Goal: Information Seeking & Learning: Find specific fact

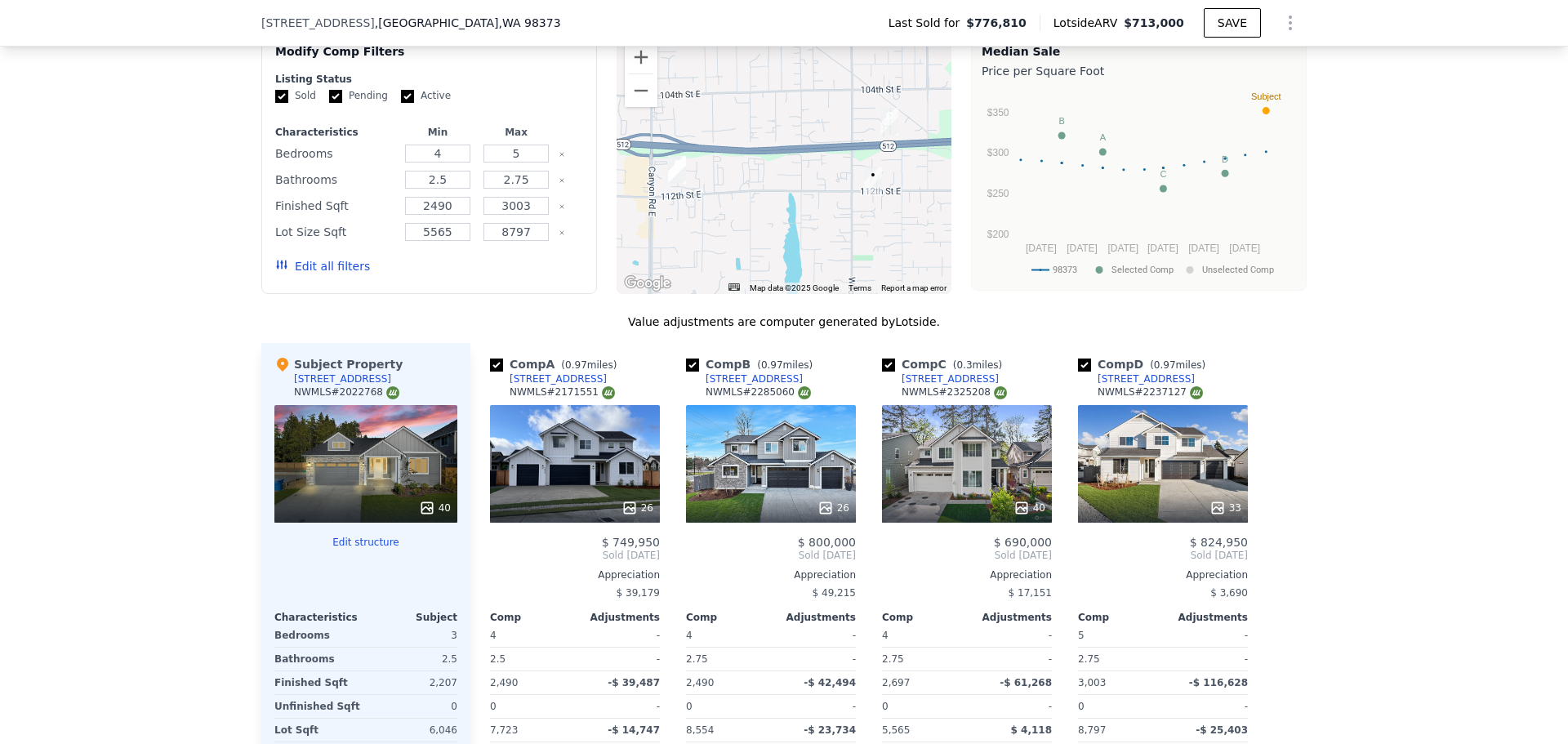
scroll to position [1546, 0]
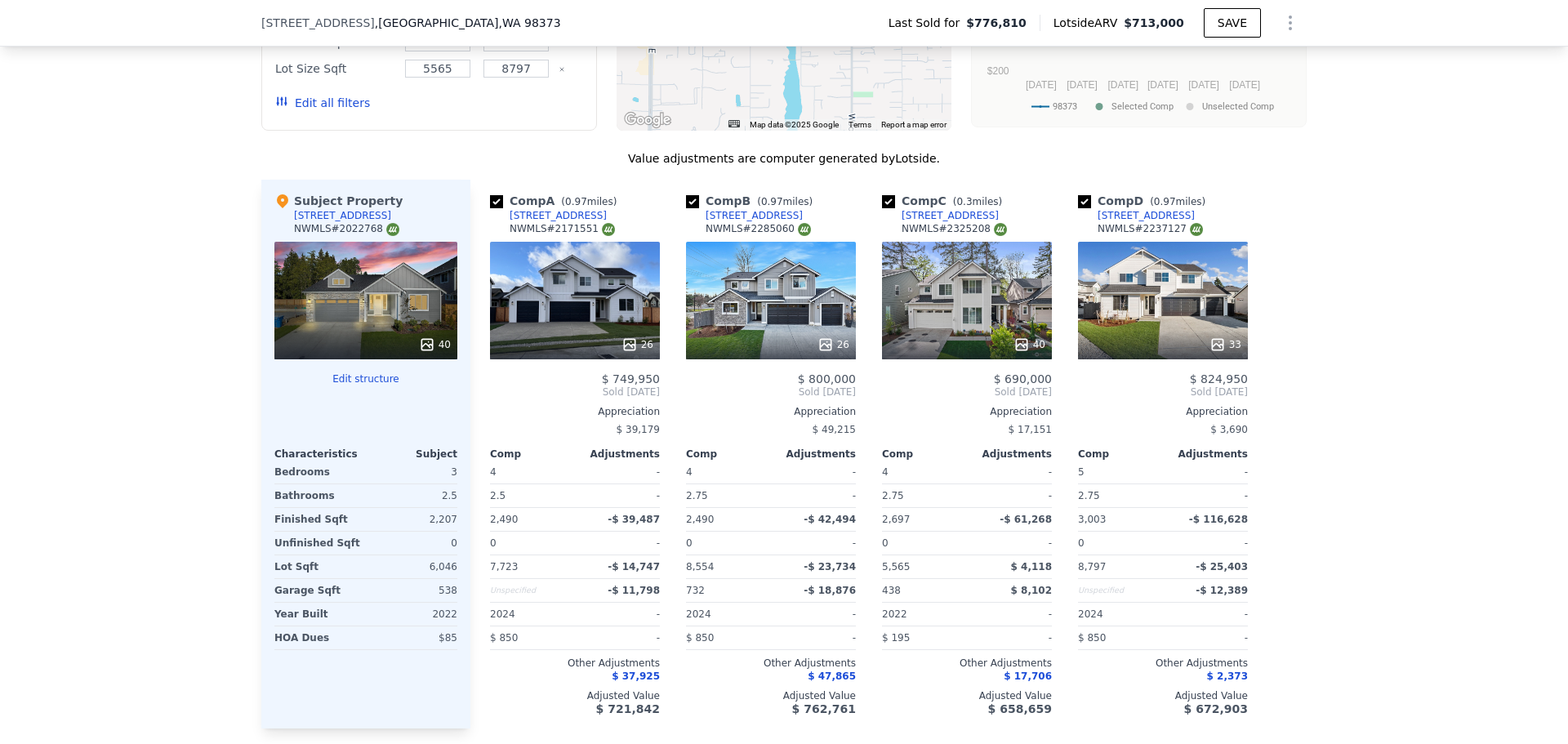
click at [583, 320] on div "26" at bounding box center [575, 301] width 170 height 118
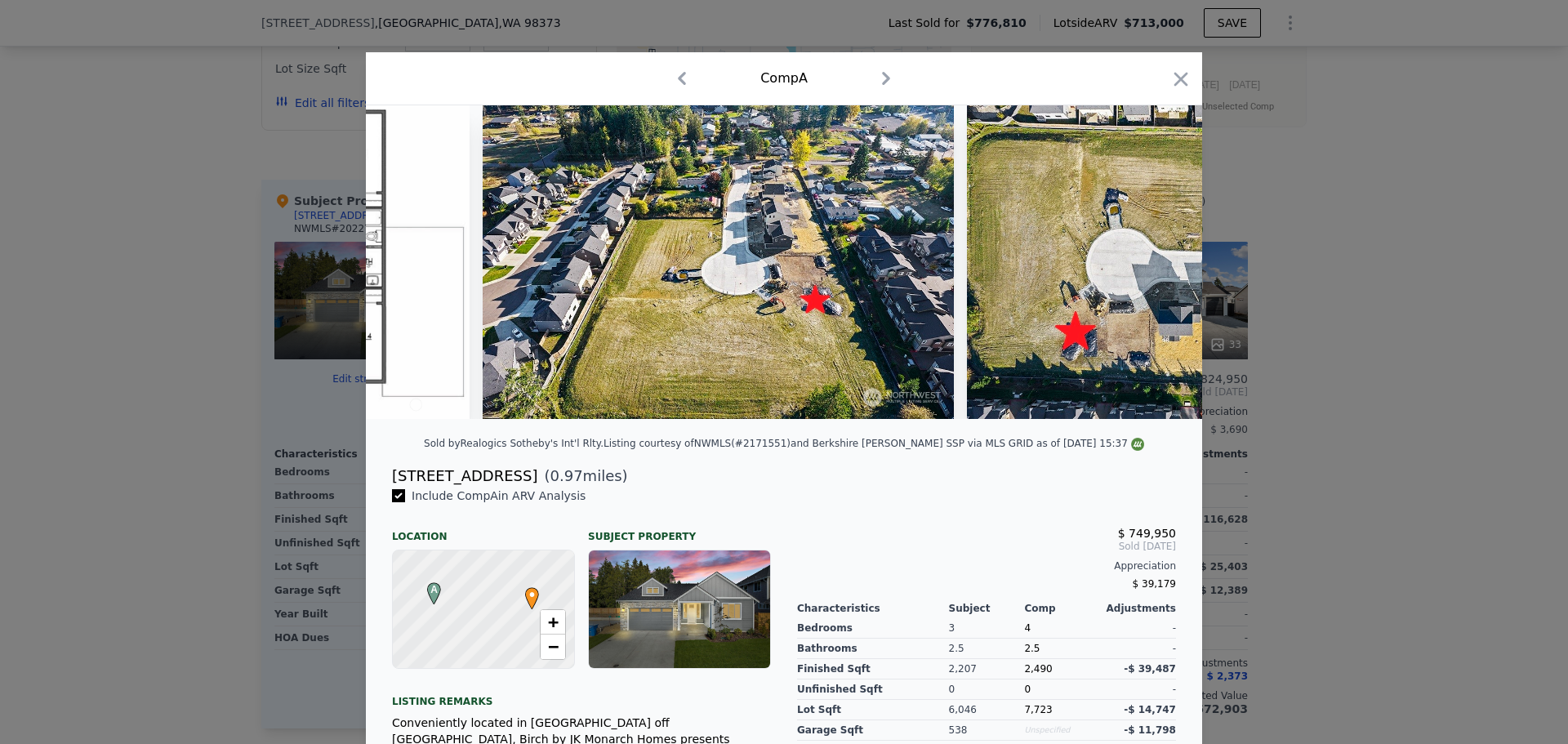
scroll to position [0, 11389]
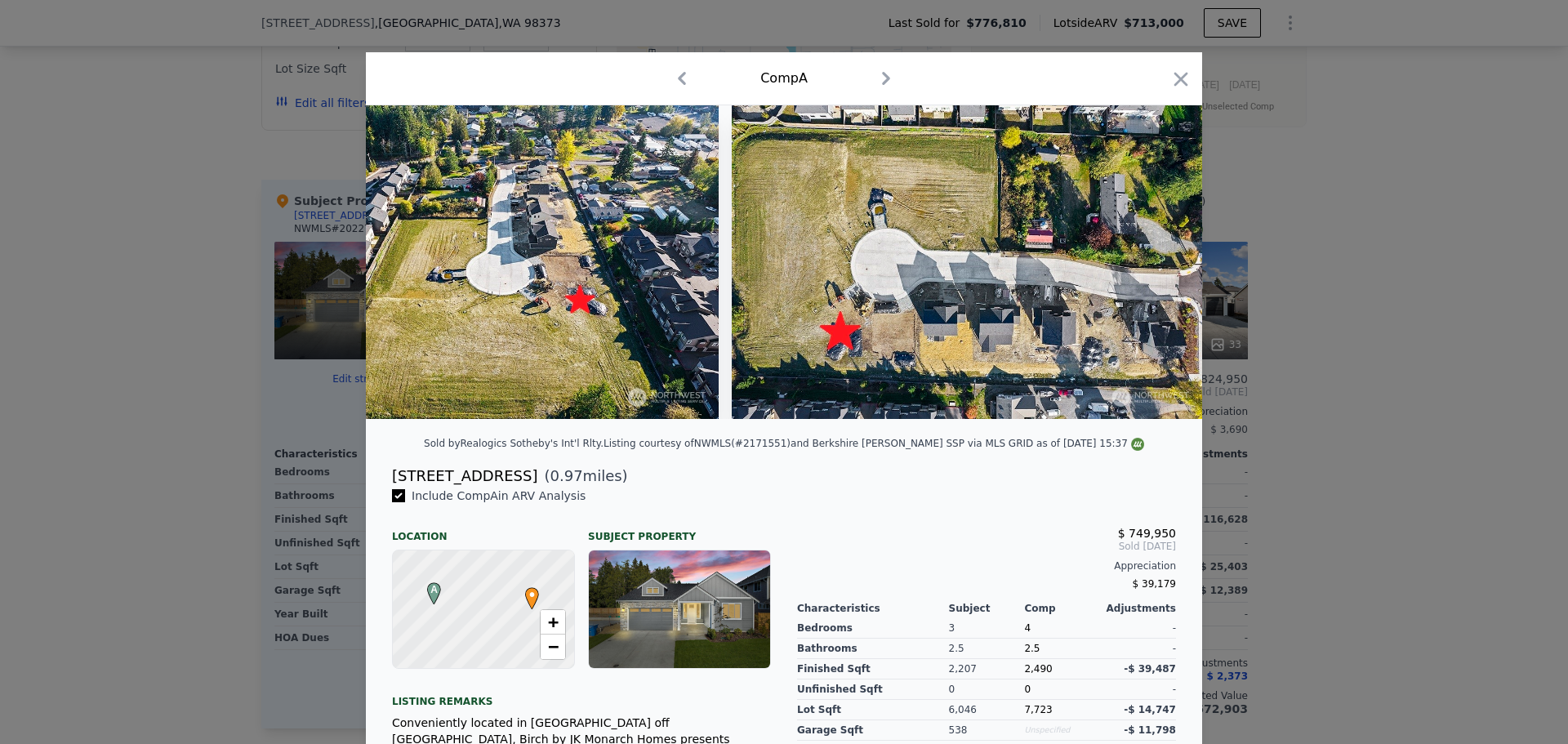
click at [1368, 411] on div at bounding box center [784, 372] width 1568 height 744
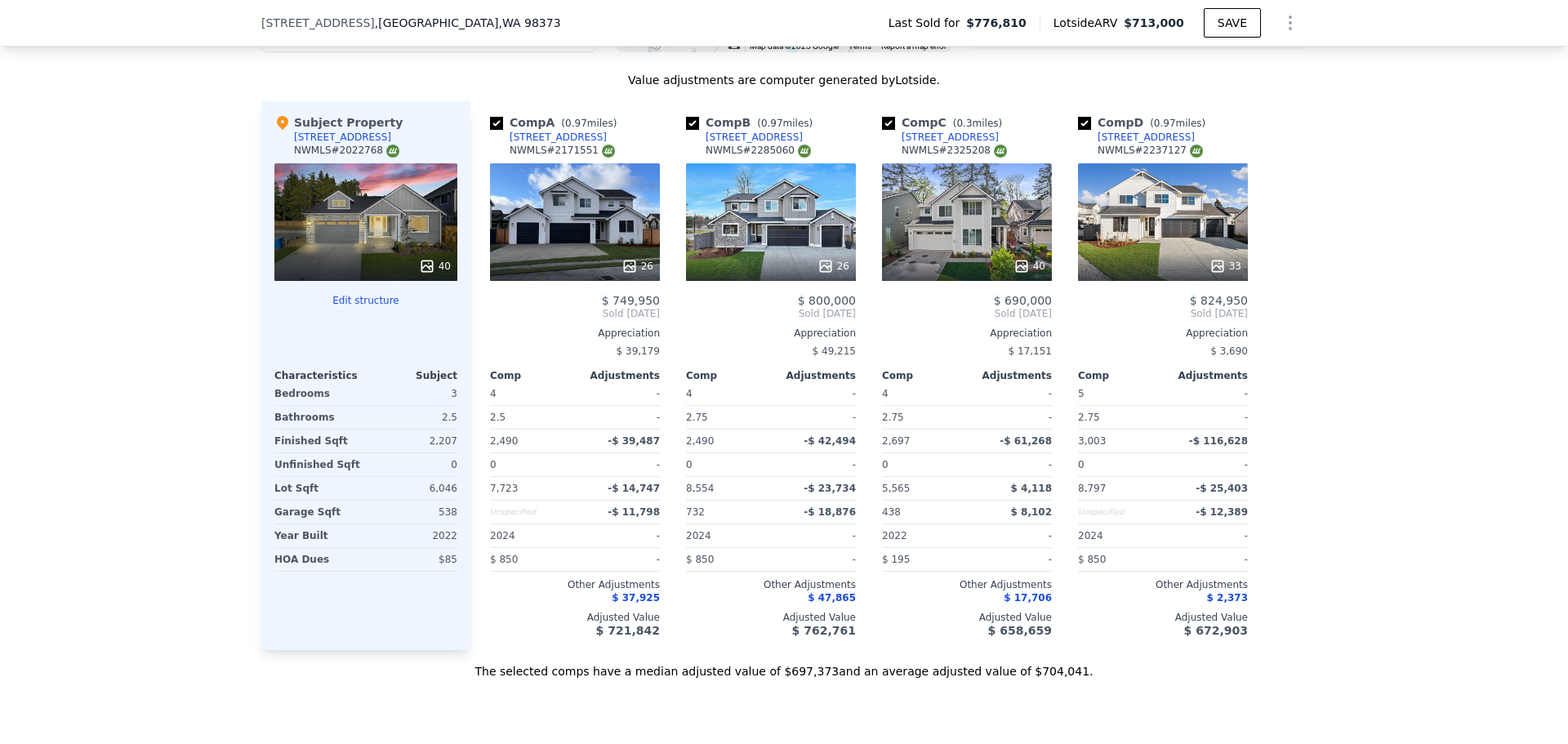
scroll to position [1627, 0]
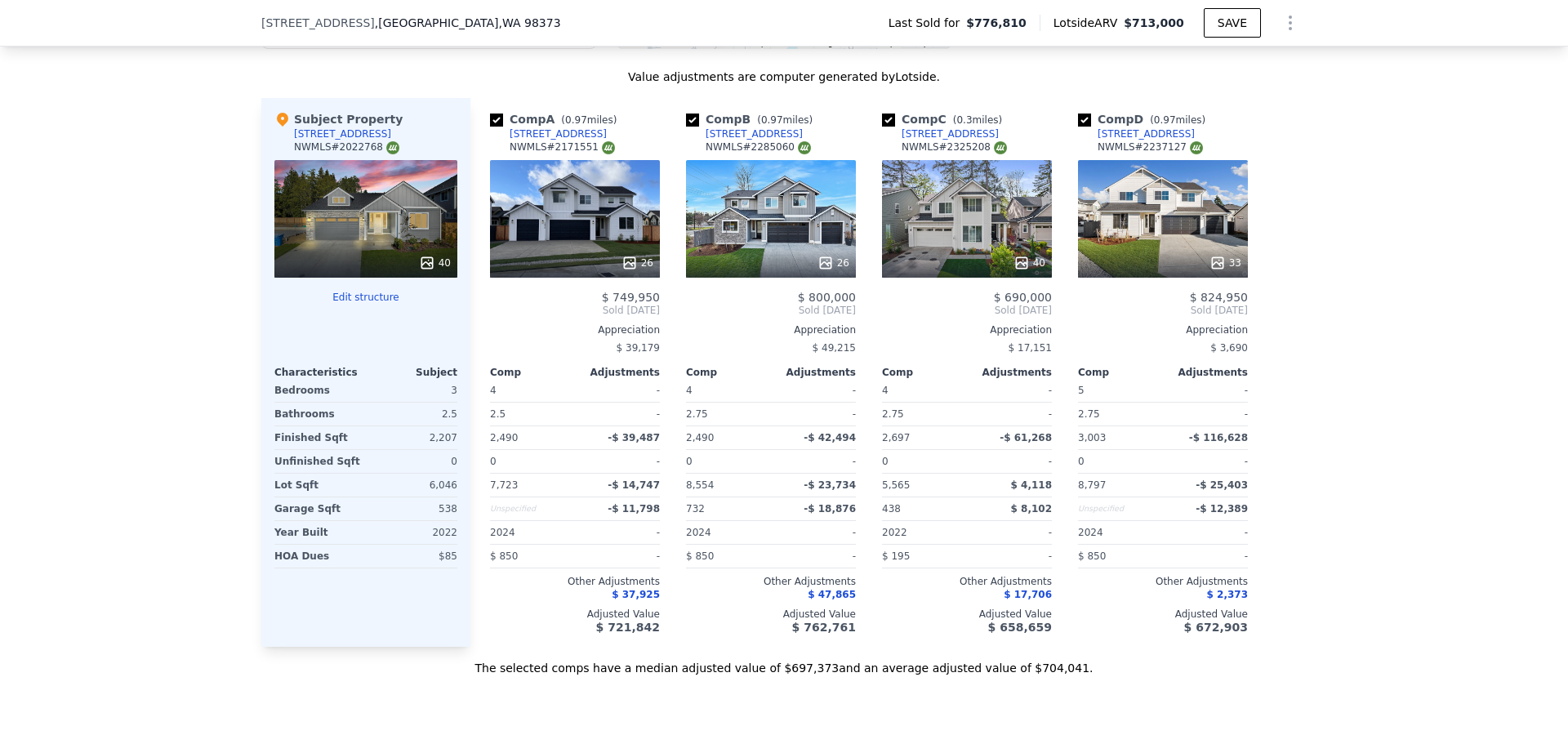
drag, startPoint x: 620, startPoint y: 144, endPoint x: 512, endPoint y: 146, distance: 108.0
click at [512, 146] on div "Comp A ( 0.97 miles) [STREET_ADDRESS] # 2171551" at bounding box center [575, 135] width 170 height 49
click at [512, 140] on div "[STREET_ADDRESS]" at bounding box center [559, 133] width 97 height 13
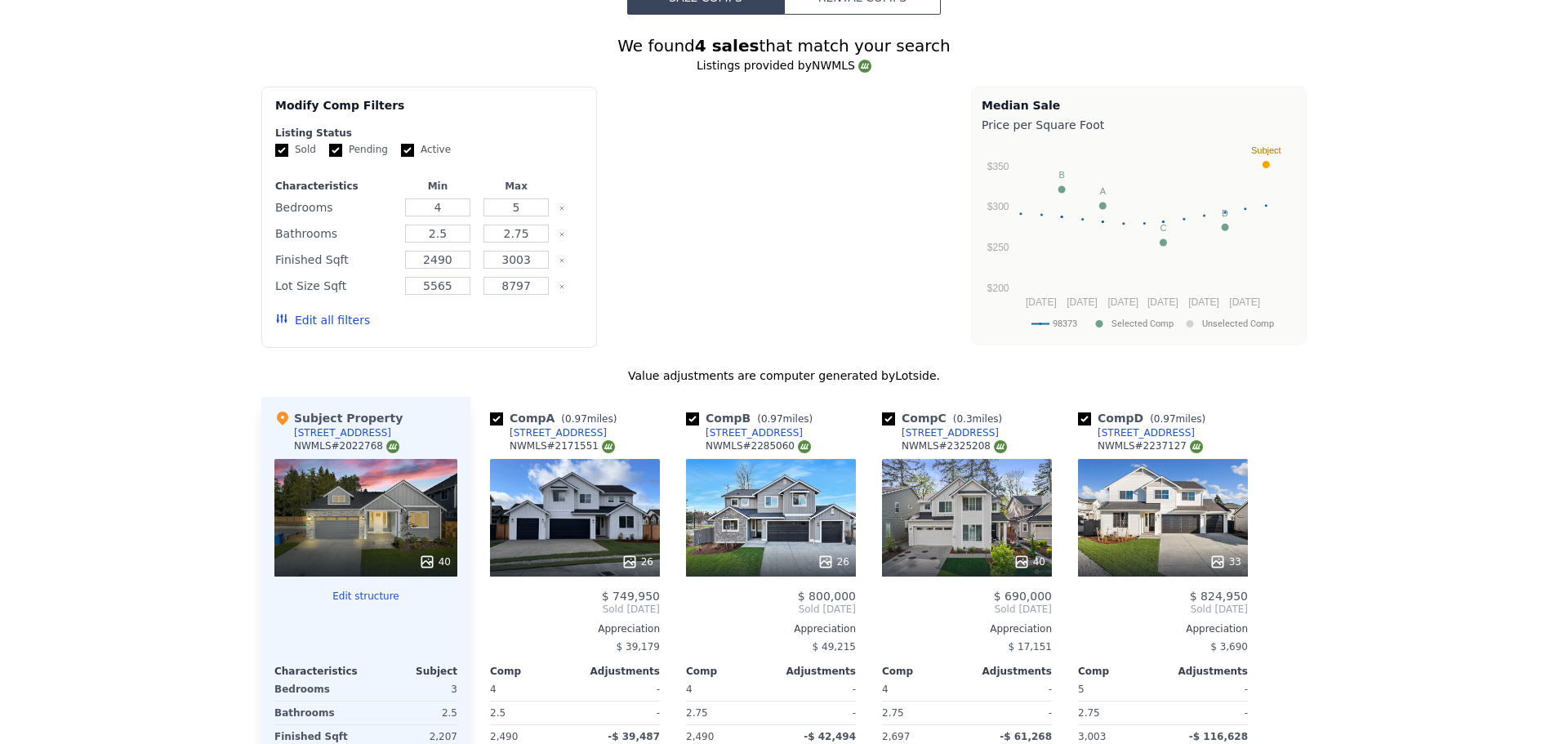
scroll to position [0, 0]
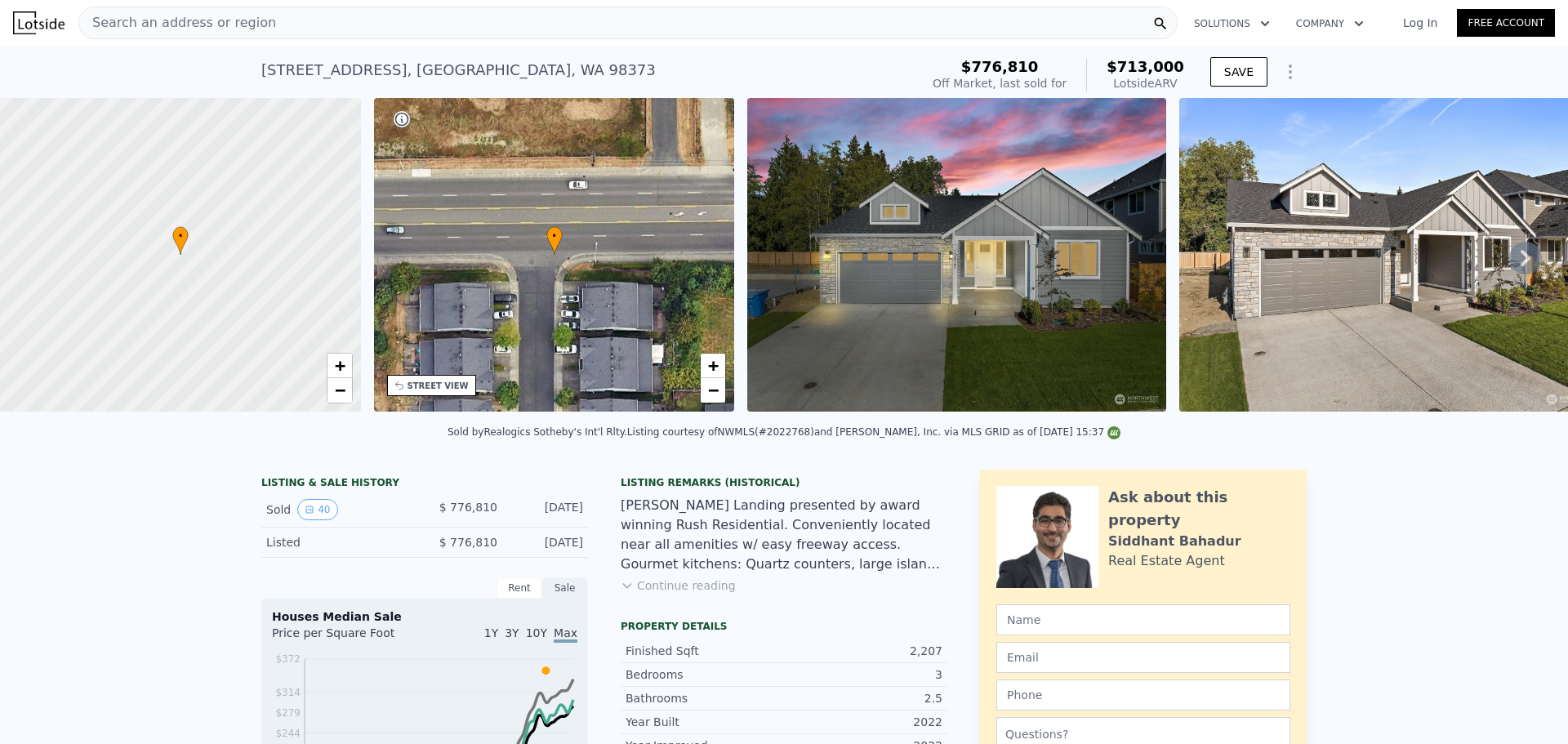
drag, startPoint x: 255, startPoint y: 75, endPoint x: 400, endPoint y: 77, distance: 145.0
click at [400, 77] on div "[STREET_ADDRESS]" at bounding box center [459, 70] width 395 height 23
copy div "[STREET_ADDRESS]"
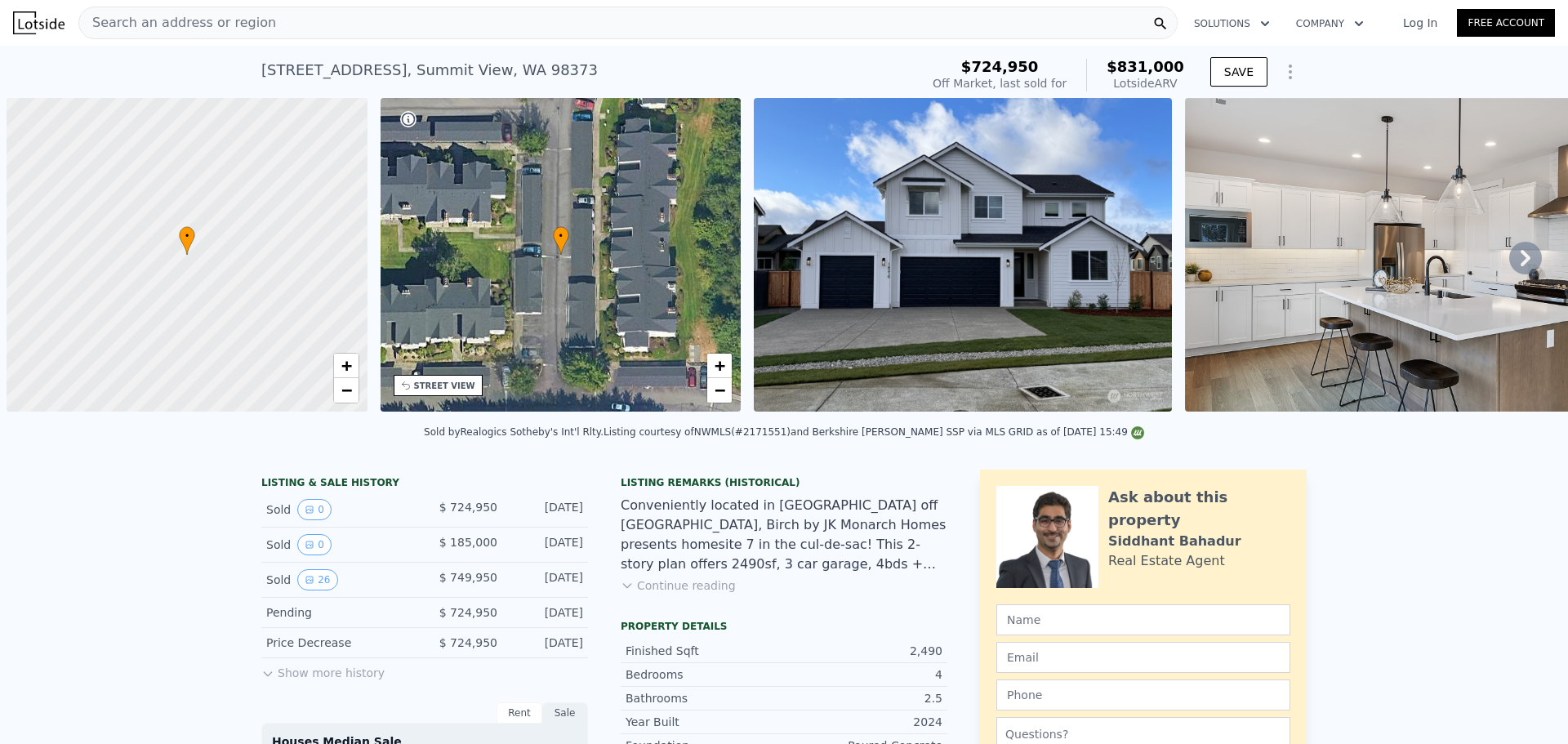
scroll to position [0, 7]
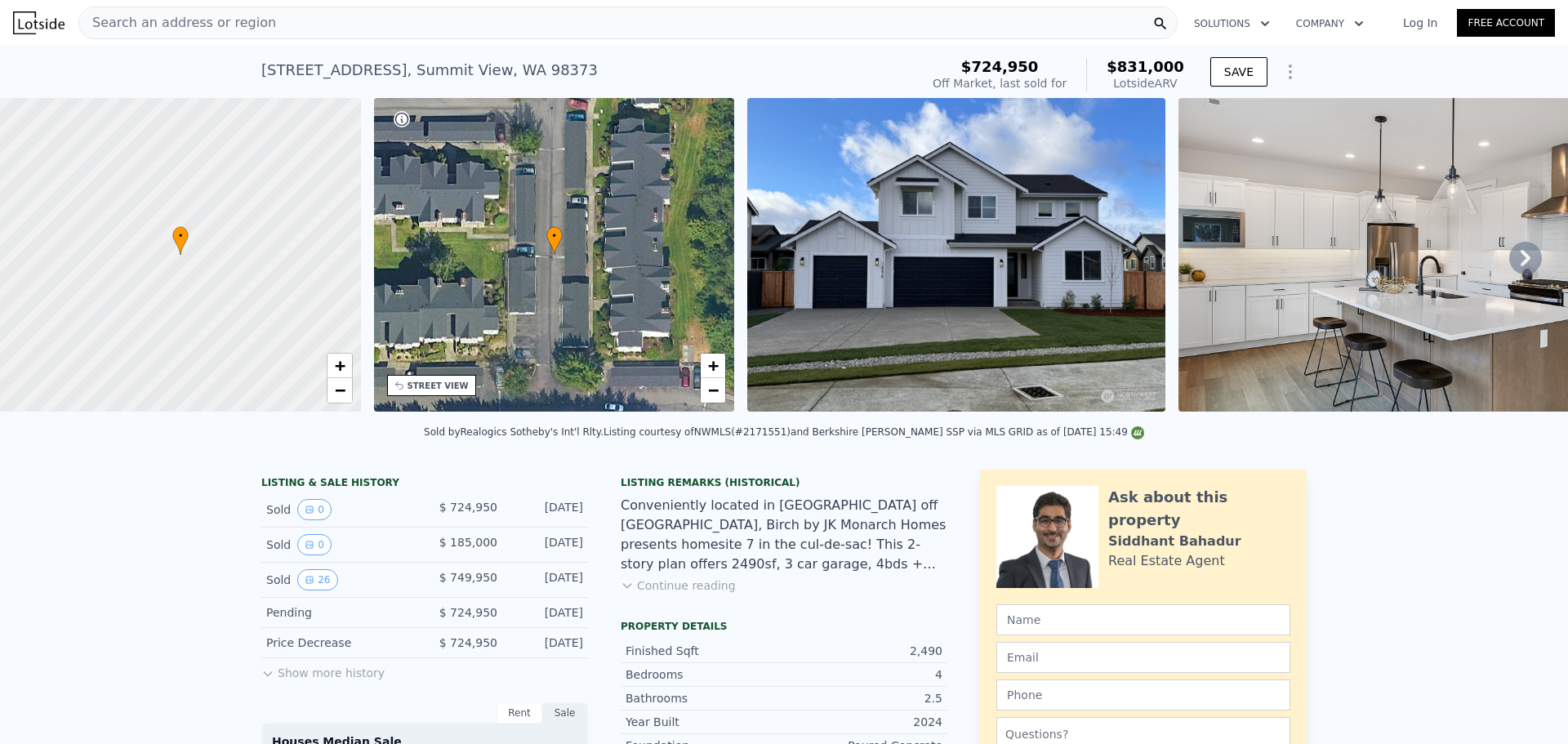
click at [770, 437] on div "Listing courtesy of NWMLS (#2171551) and Berkshire Hathaway HS SSP via MLS GRID…" at bounding box center [873, 431] width 541 height 11
copy div "2171551"
